Goal: Complete application form

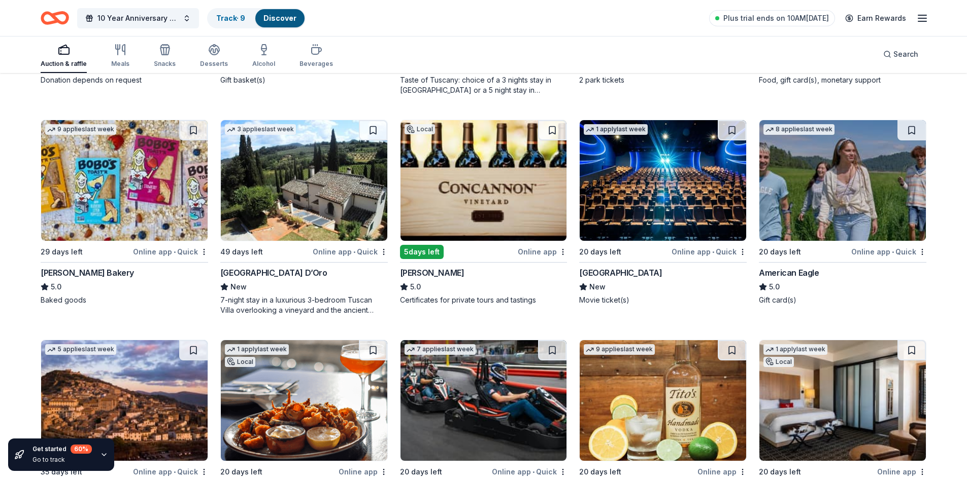
scroll to position [1389, 0]
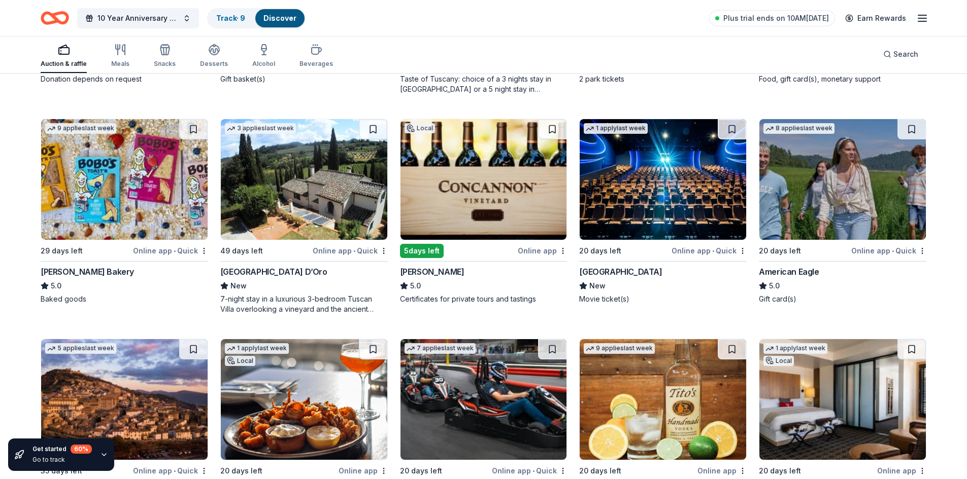
click at [446, 268] on div "Concannon Vineyard" at bounding box center [432, 272] width 64 height 12
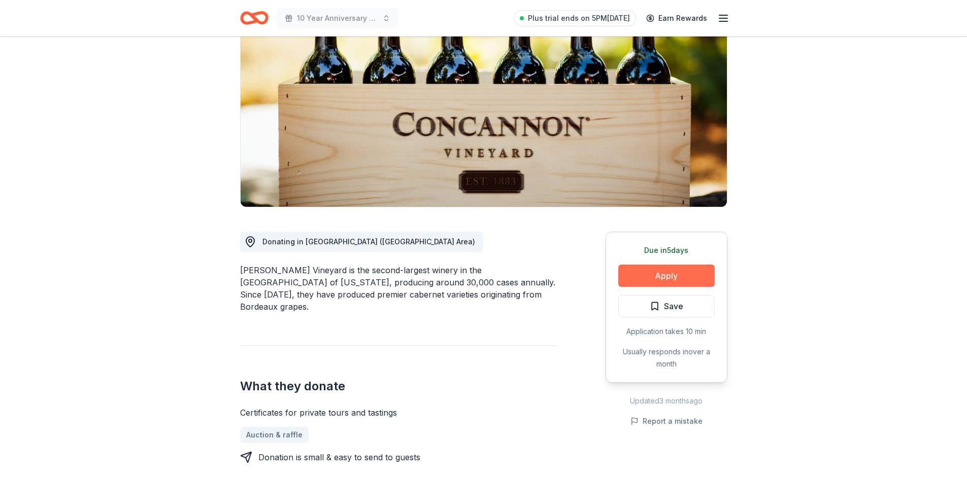
scroll to position [101, 0]
click at [661, 276] on button "Apply" at bounding box center [666, 275] width 96 height 22
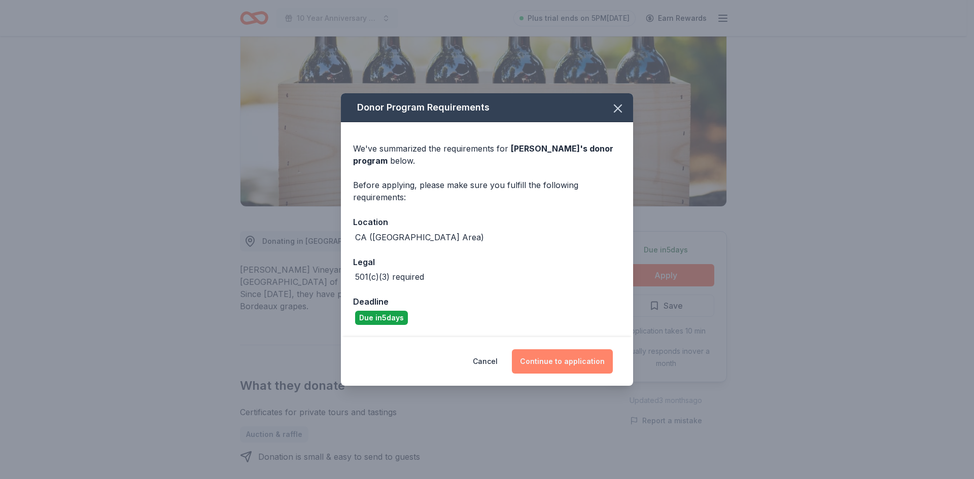
click at [551, 363] on button "Continue to application" at bounding box center [562, 362] width 101 height 24
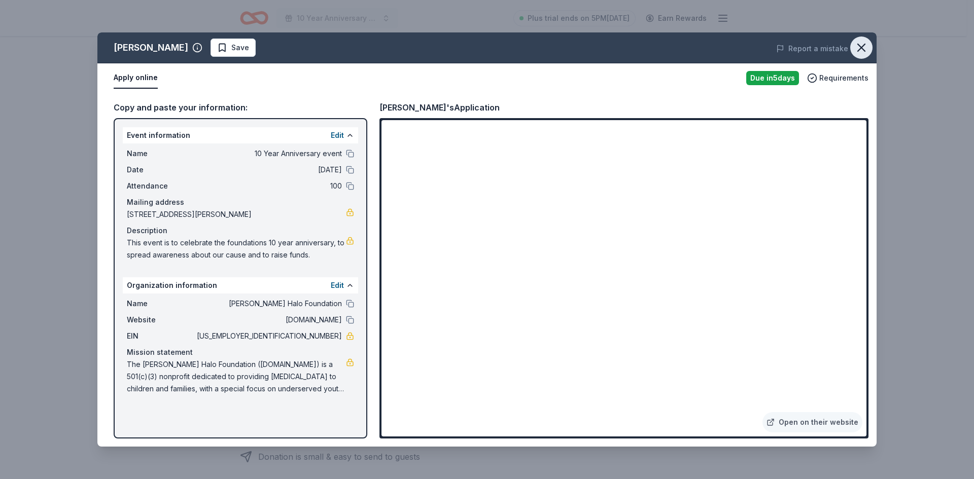
click at [861, 43] on icon "button" at bounding box center [861, 48] width 14 height 14
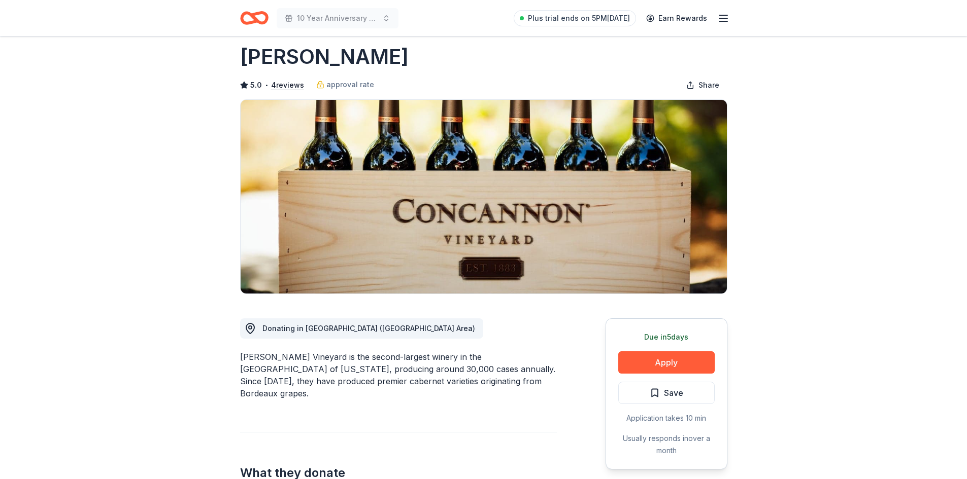
scroll to position [0, 0]
